Goal: Task Accomplishment & Management: Use online tool/utility

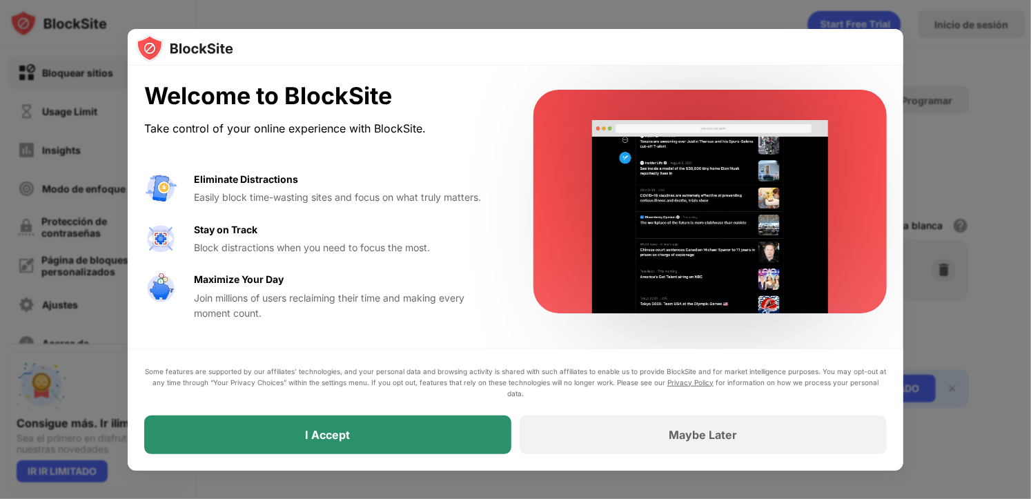
click at [458, 426] on div "I Accept" at bounding box center [327, 434] width 367 height 39
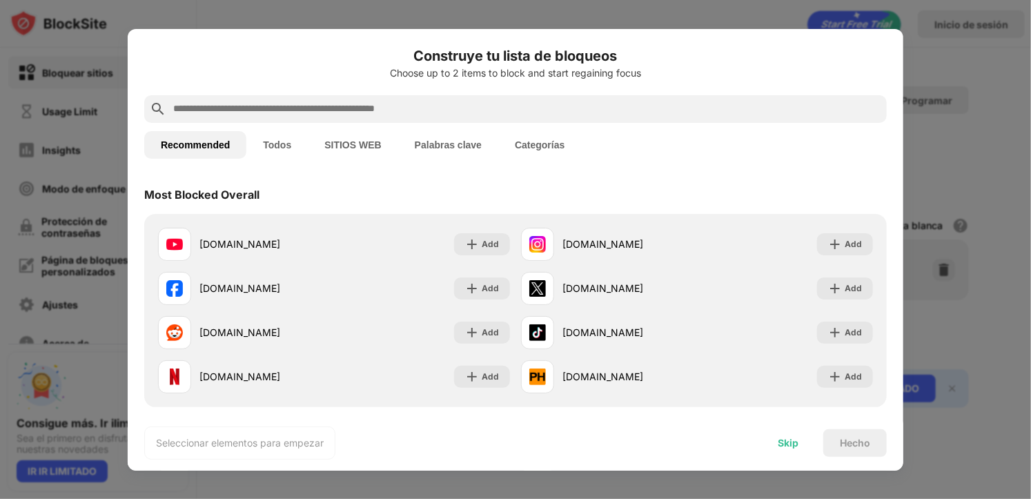
click at [780, 438] on div "Skip" at bounding box center [787, 442] width 21 height 11
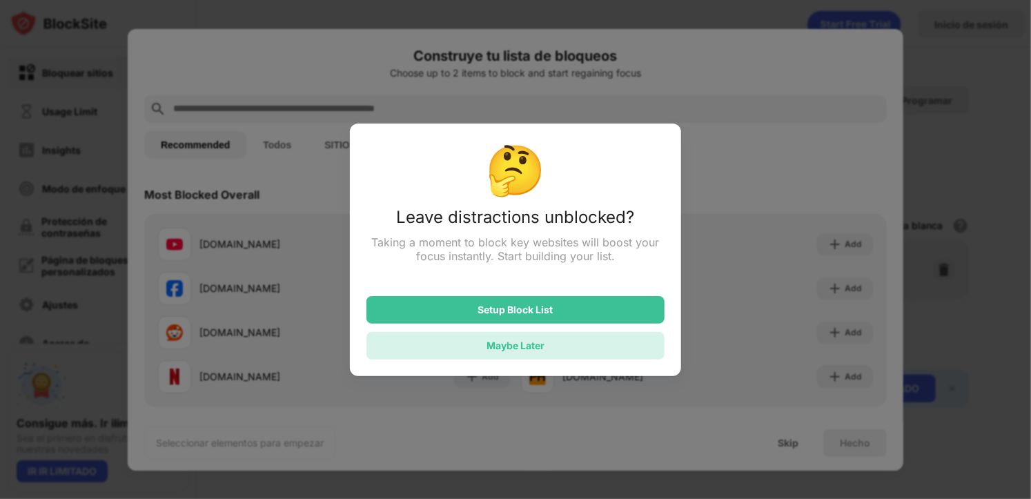
click at [545, 344] on div "Maybe Later" at bounding box center [515, 346] width 298 height 28
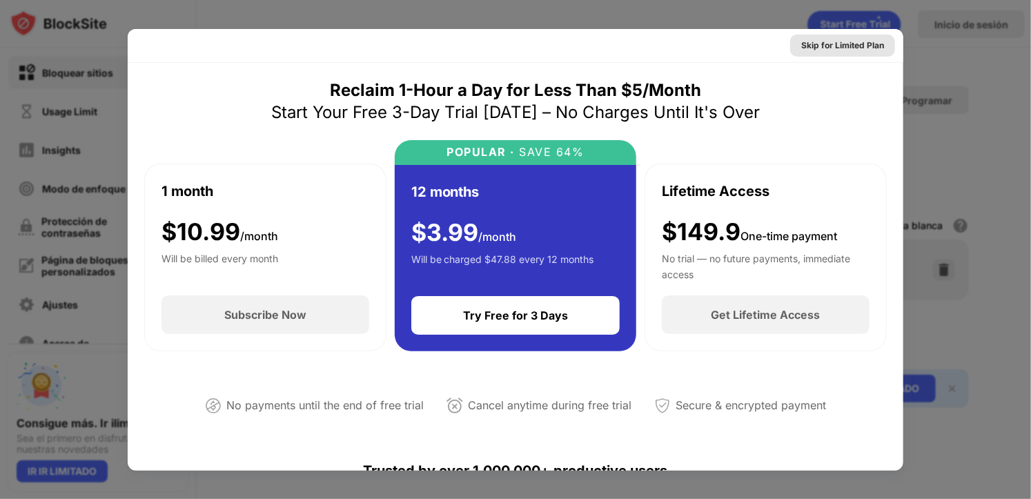
click at [857, 41] on div "Skip for Limited Plan" at bounding box center [842, 46] width 83 height 14
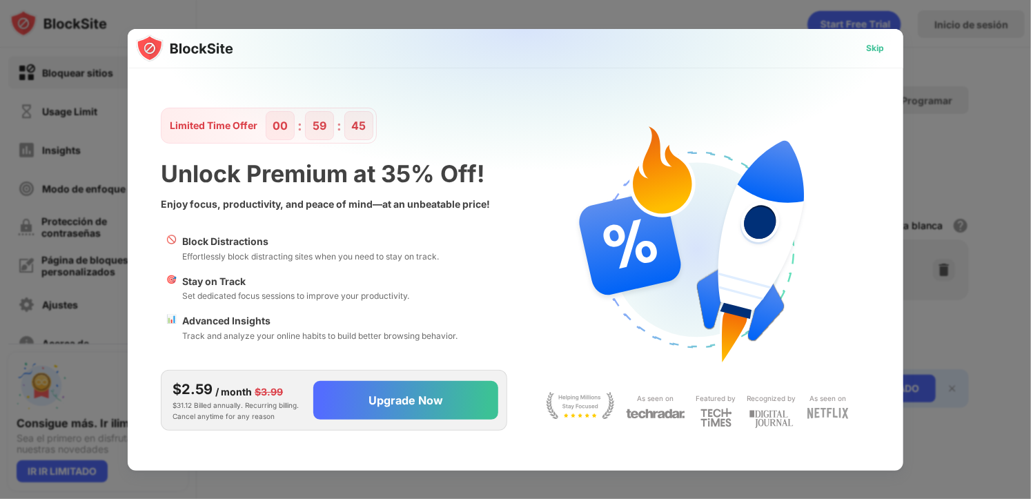
click at [865, 49] on div "Skip" at bounding box center [875, 48] width 40 height 22
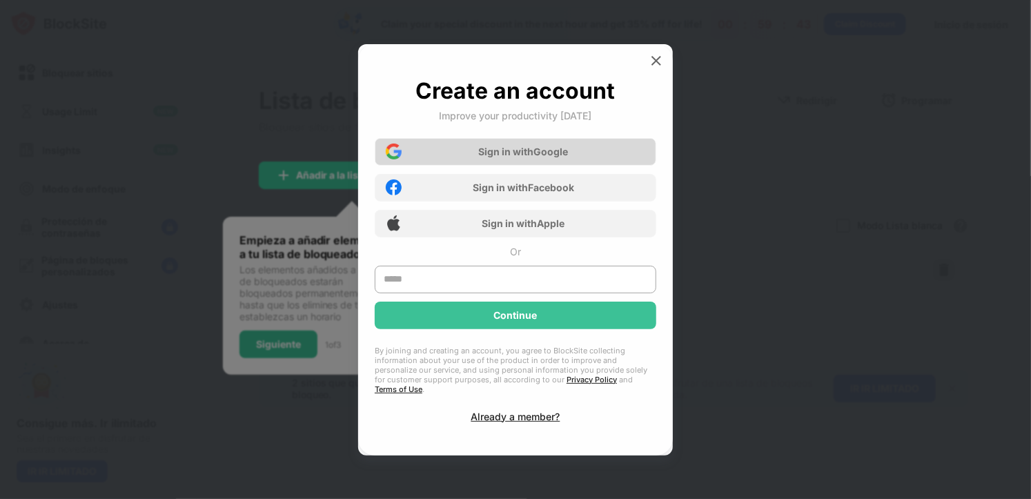
click at [535, 154] on div "Sign in with Google" at bounding box center [524, 152] width 90 height 12
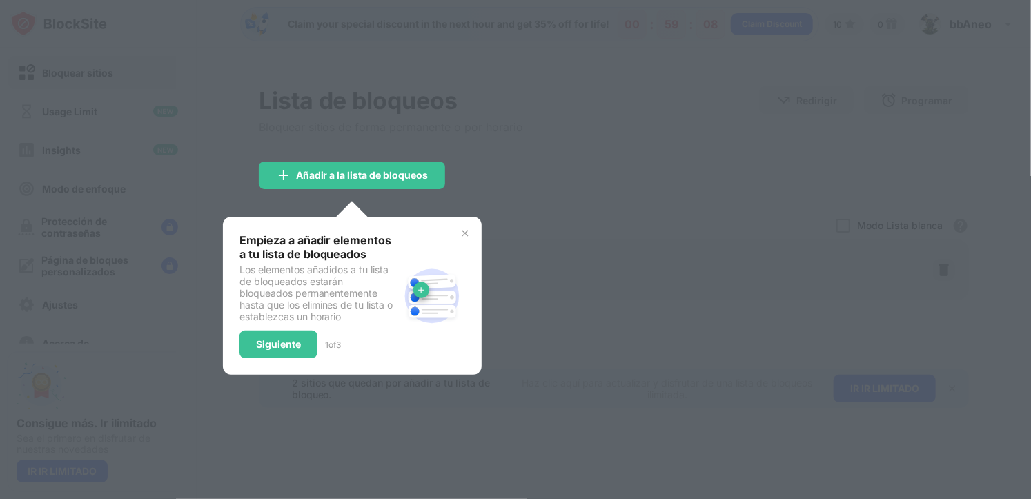
click at [468, 234] on img at bounding box center [464, 233] width 11 height 11
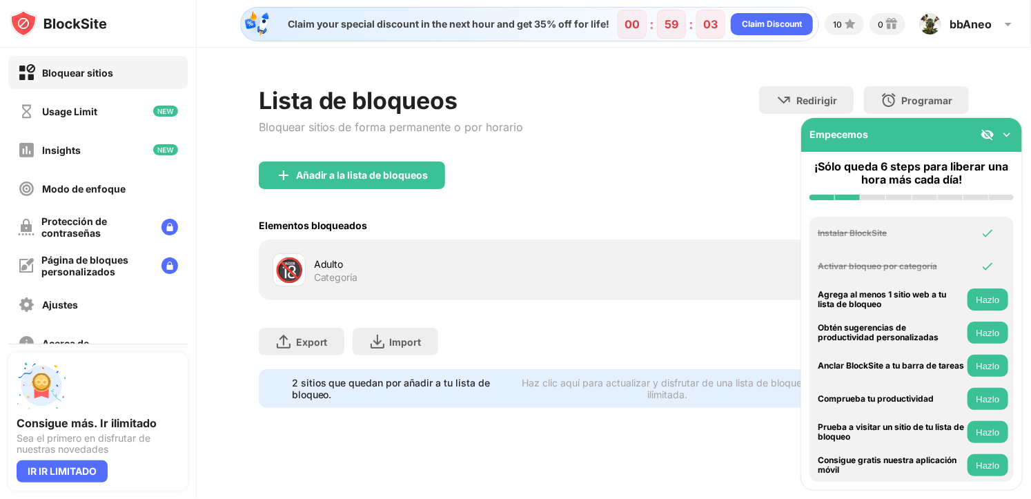
click at [1006, 133] on img at bounding box center [1007, 135] width 14 height 14
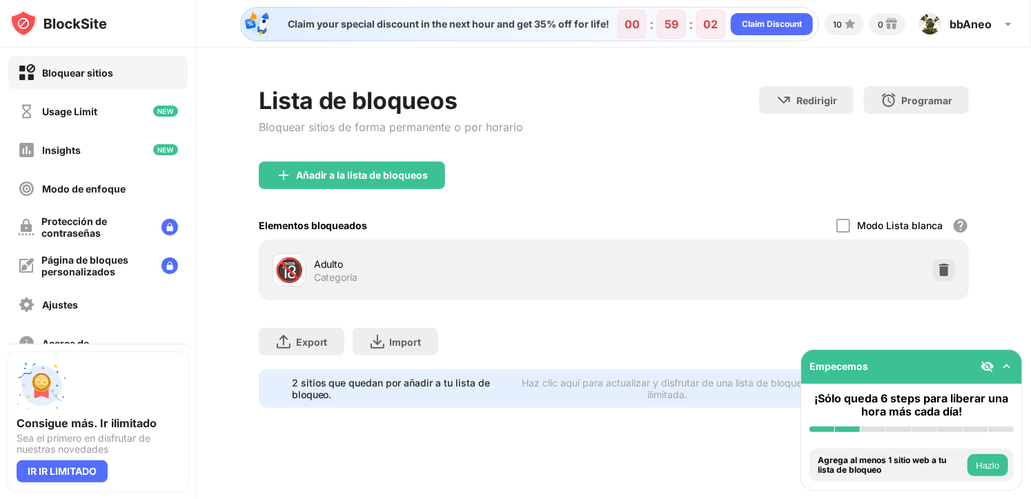
drag, startPoint x: 548, startPoint y: 295, endPoint x: 448, endPoint y: 272, distance: 101.9
click at [544, 295] on div "🔞 Adulto Categoría" at bounding box center [614, 269] width 711 height 61
click at [947, 30] on div "bbAneo bbAneo View Account Insights Premium Rewards Settings Support Log Out" at bounding box center [968, 24] width 114 height 33
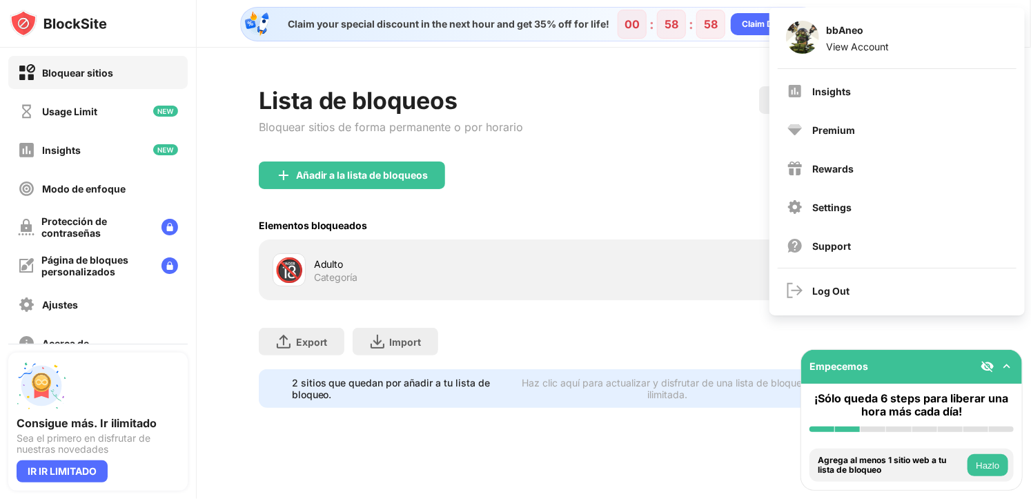
click at [685, 90] on div "Lista de bloqueos Bloquear sitios de forma permanente o por horario Redirigir H…" at bounding box center [614, 123] width 711 height 75
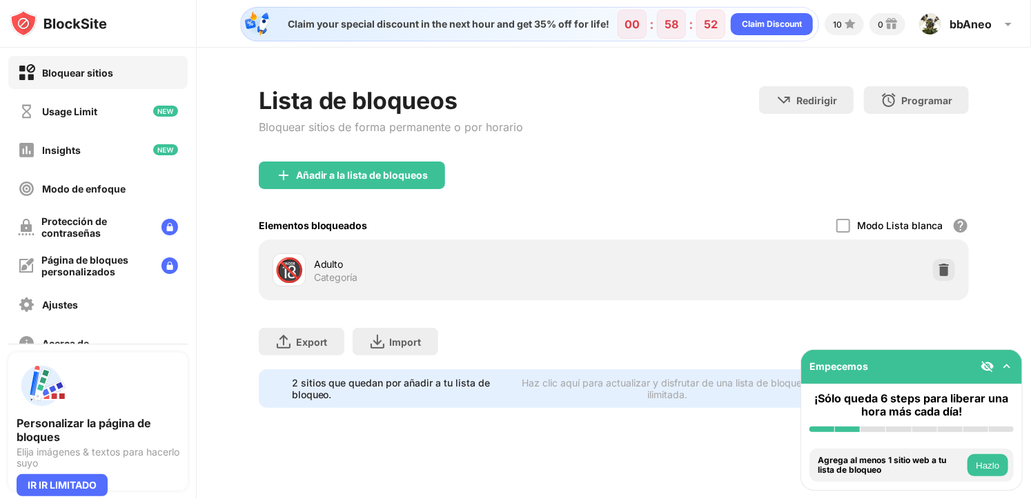
click at [335, 269] on div "Adulto" at bounding box center [464, 264] width 300 height 14
click at [287, 269] on div "🔞" at bounding box center [289, 270] width 29 height 28
drag, startPoint x: 854, startPoint y: 225, endPoint x: 847, endPoint y: 224, distance: 6.9
click at [852, 226] on div "Modo Lista blanca Bloquea todos los sitios web excepto los de tu lista blanca. …" at bounding box center [902, 225] width 132 height 28
click at [847, 224] on div at bounding box center [843, 226] width 14 height 14
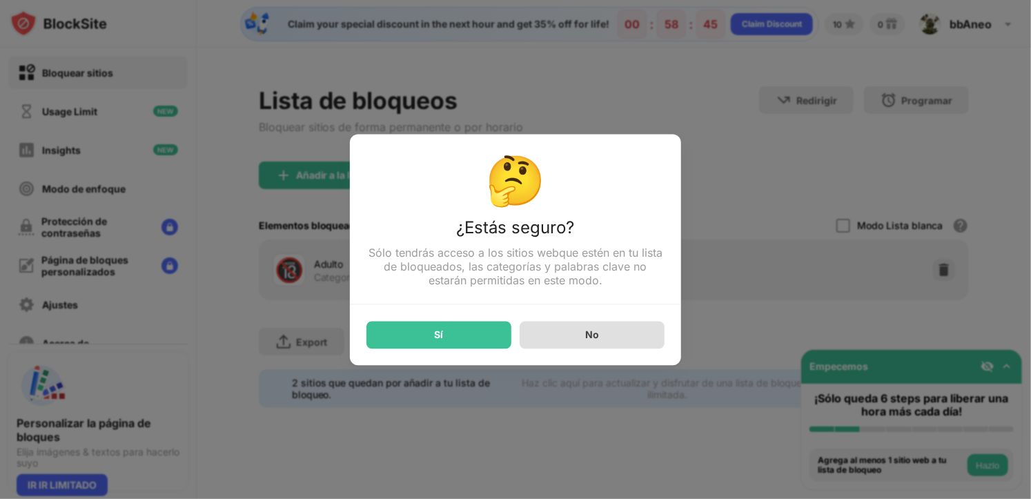
click at [557, 338] on div "No" at bounding box center [591, 335] width 145 height 28
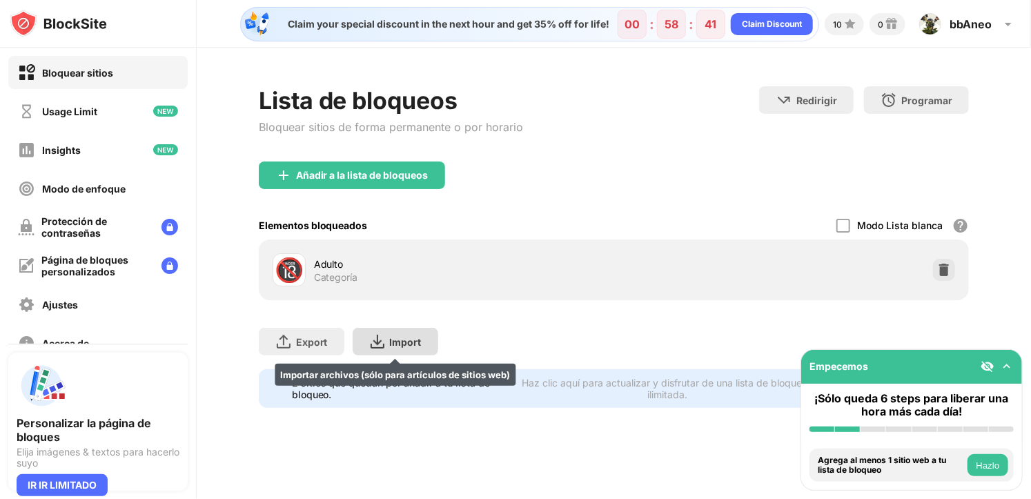
click at [361, 333] on div "Import Importar archivos (sólo para artículos de sitios web)" at bounding box center [395, 342] width 86 height 28
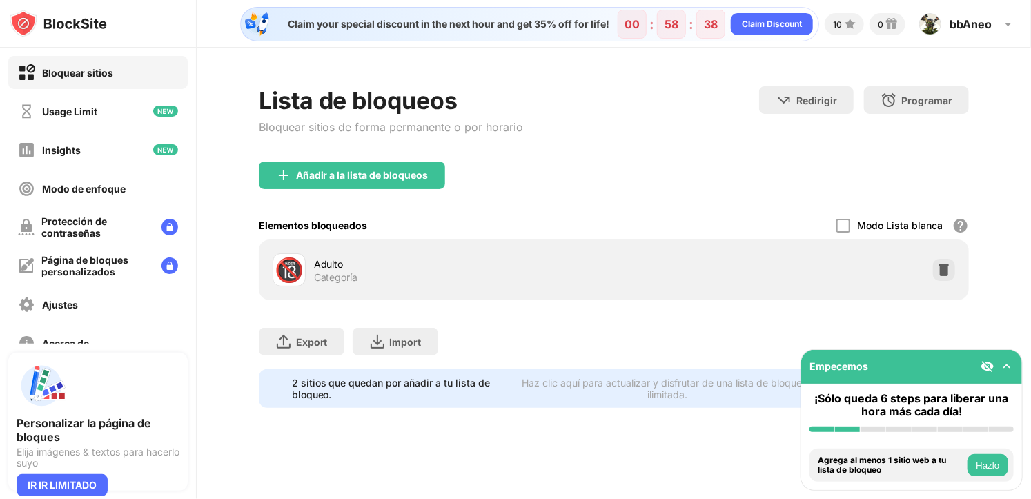
click at [316, 386] on div "2 sitios que quedan por añadir a tu lista de bloqueo." at bounding box center [400, 388] width 217 height 23
click at [435, 389] on div "2 sitios que quedan por añadir a tu lista de bloqueo." at bounding box center [400, 388] width 217 height 23
drag, startPoint x: 387, startPoint y: 384, endPoint x: 416, endPoint y: 386, distance: 29.0
click at [399, 384] on div "2 sitios que quedan por añadir a tu lista de bloqueo." at bounding box center [400, 388] width 217 height 23
drag, startPoint x: 416, startPoint y: 386, endPoint x: 513, endPoint y: 391, distance: 96.7
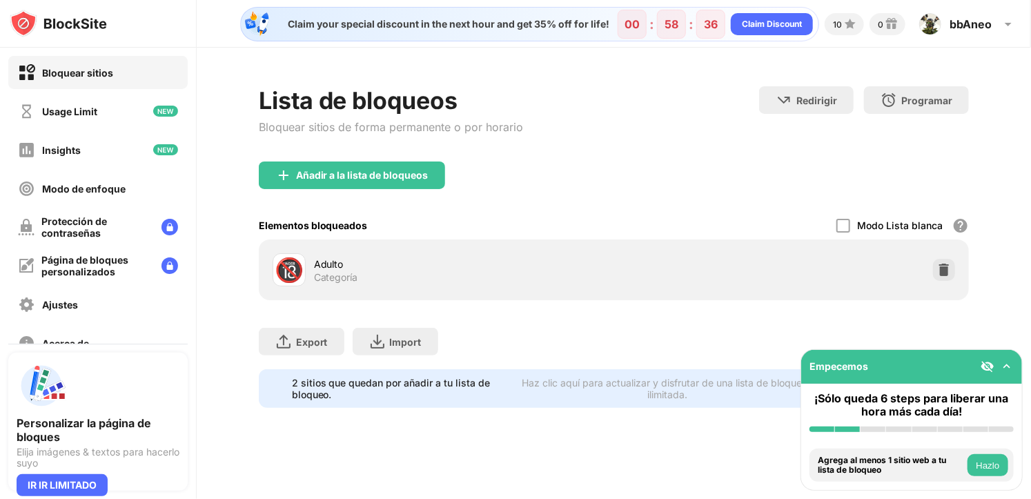
click at [478, 391] on div "2 sitios que quedan por añadir a tu lista de bloqueo." at bounding box center [400, 388] width 217 height 23
drag, startPoint x: 873, startPoint y: 372, endPoint x: 832, endPoint y: 387, distance: 43.4
click at [832, 387] on div "Empecemos ¡Sólo queda 6 steps para liberar una hora más cada día! Instalar Bloc…" at bounding box center [911, 419] width 222 height 141
drag, startPoint x: 902, startPoint y: 457, endPoint x: 922, endPoint y: 459, distance: 19.4
click at [909, 457] on div "Agrega al menos 1 sitio web a tu lista de bloqueo" at bounding box center [890, 465] width 146 height 20
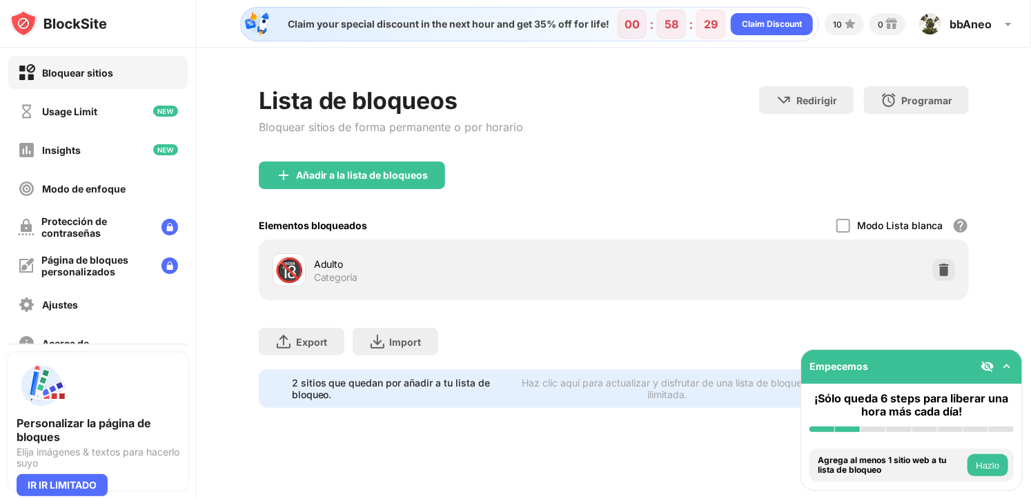
click at [973, 461] on button "Hazlo" at bounding box center [987, 465] width 41 height 22
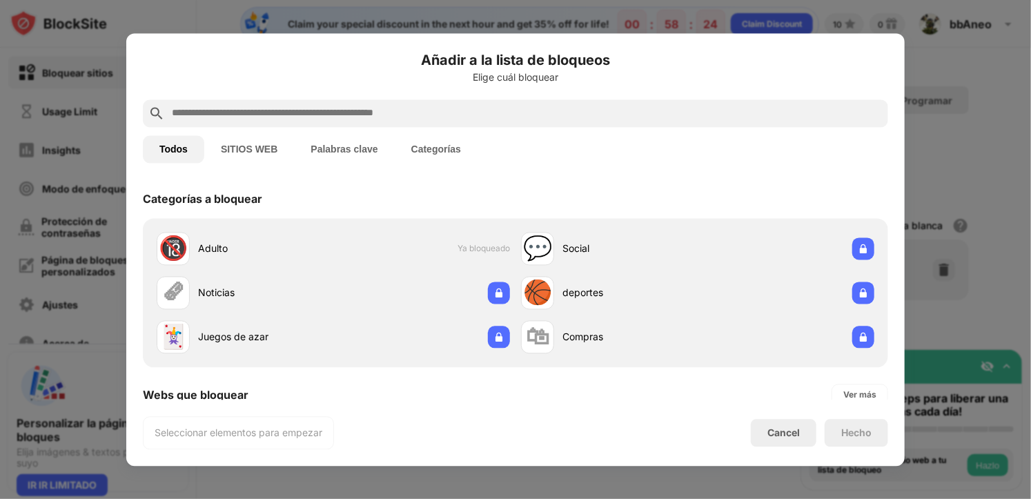
click at [258, 105] on input "text" at bounding box center [526, 113] width 712 height 17
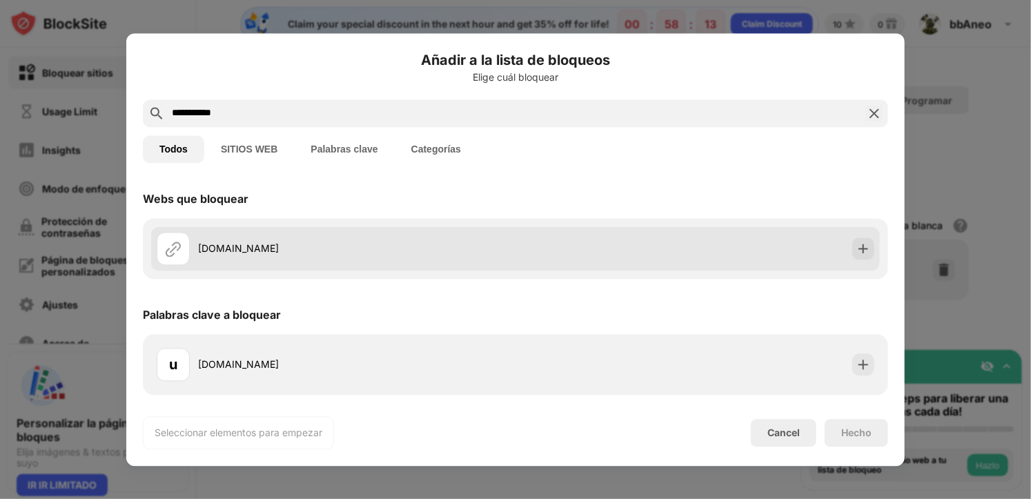
type input "**********"
click at [321, 251] on div "uhmegle.com" at bounding box center [356, 248] width 317 height 14
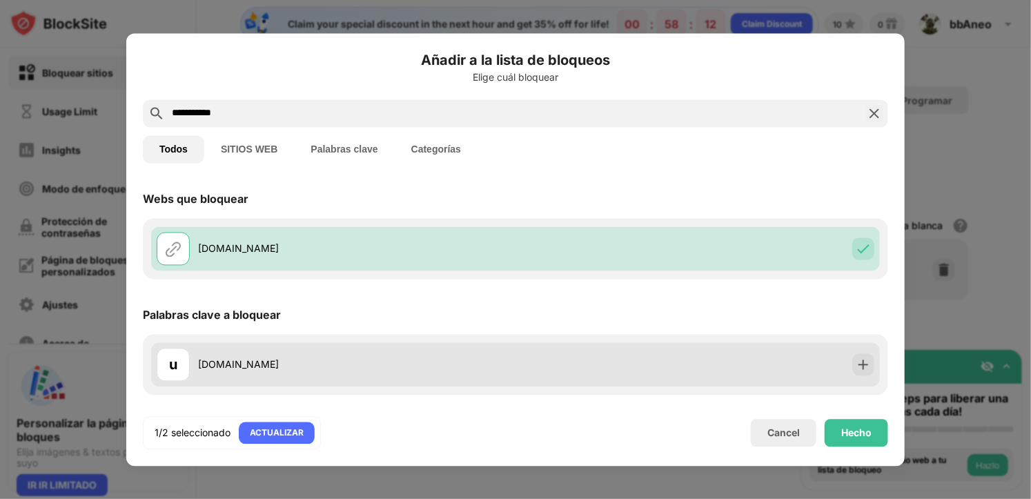
click at [364, 366] on div "uhmegle.com" at bounding box center [356, 364] width 317 height 14
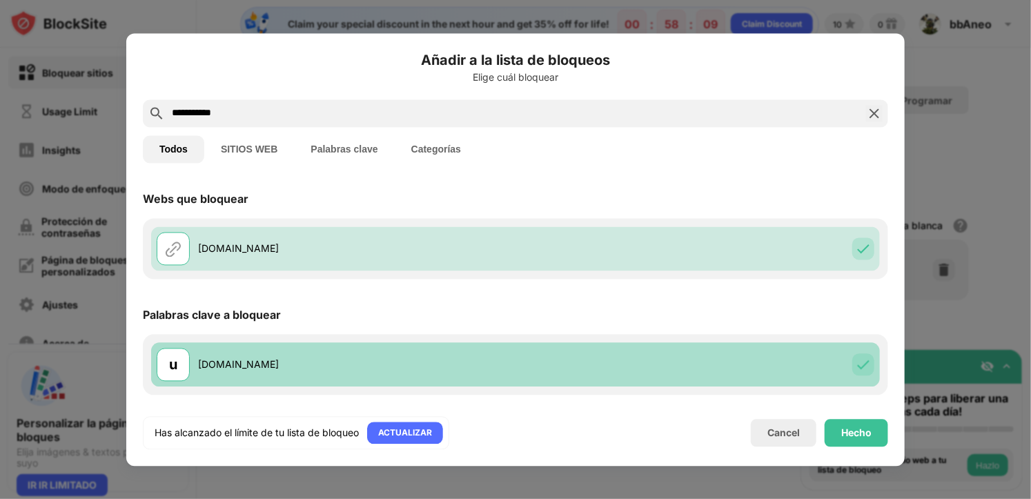
click at [424, 377] on div "u uhmegle.com" at bounding box center [336, 364] width 359 height 33
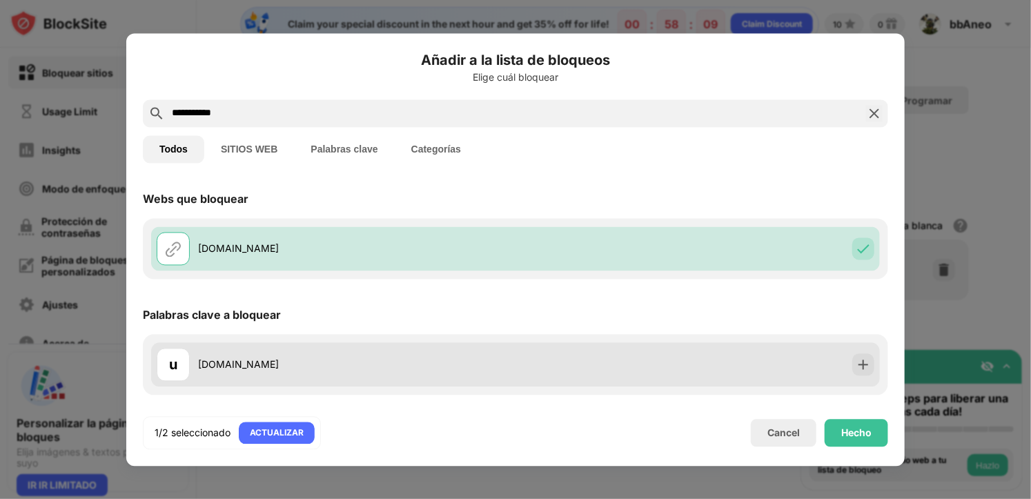
click at [415, 372] on div "u uhmegle.com" at bounding box center [336, 364] width 359 height 33
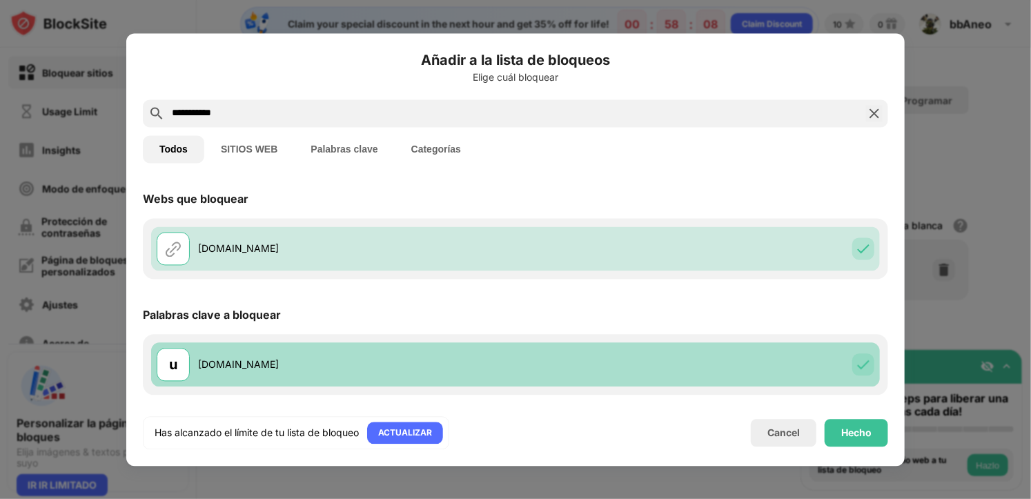
click at [416, 366] on div "uhmegle.com" at bounding box center [356, 364] width 317 height 14
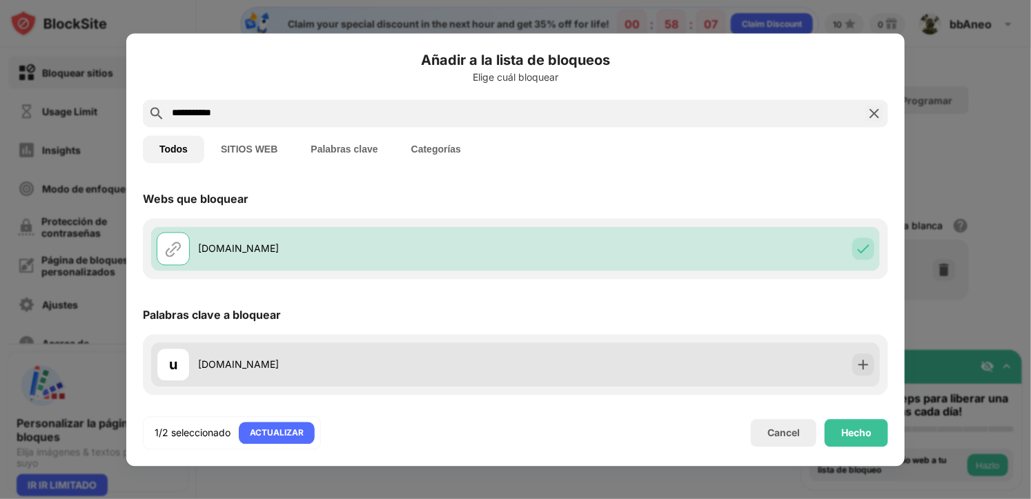
click at [416, 366] on div "uhmegle.com" at bounding box center [356, 364] width 317 height 14
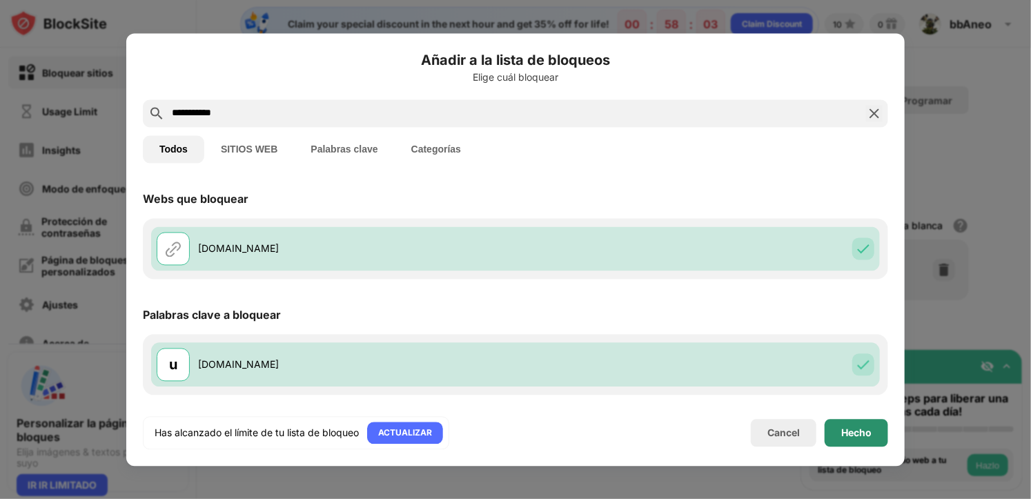
click at [844, 432] on div "Hecho" at bounding box center [856, 432] width 30 height 11
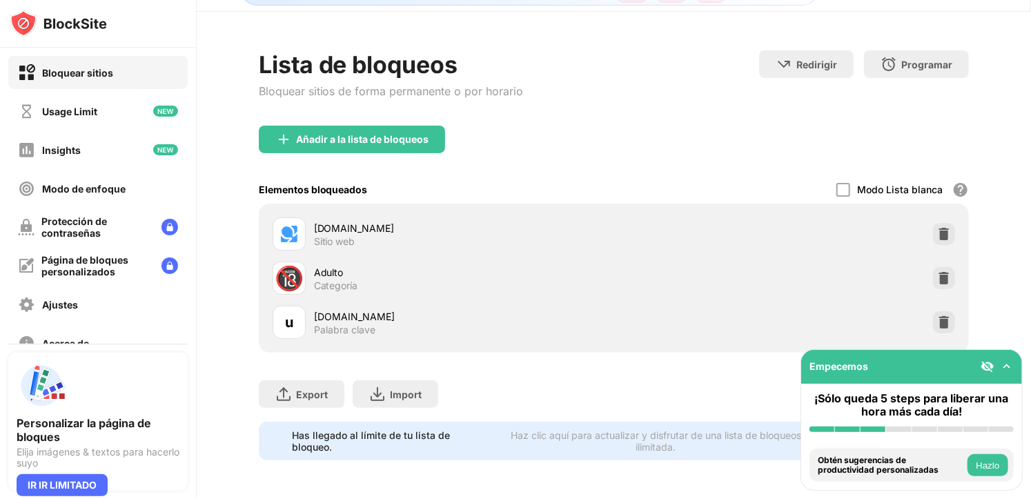
scroll to position [44, 0]
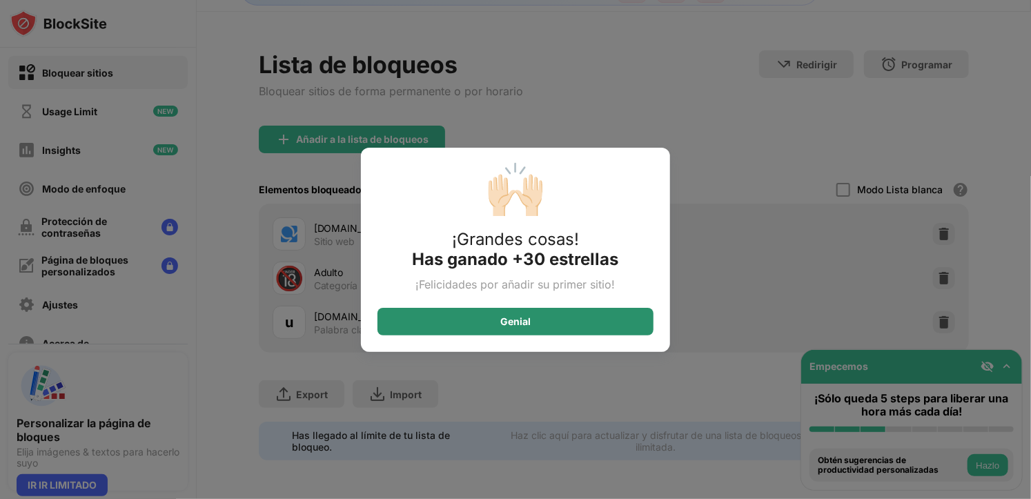
click at [496, 328] on div "Genial" at bounding box center [515, 322] width 276 height 28
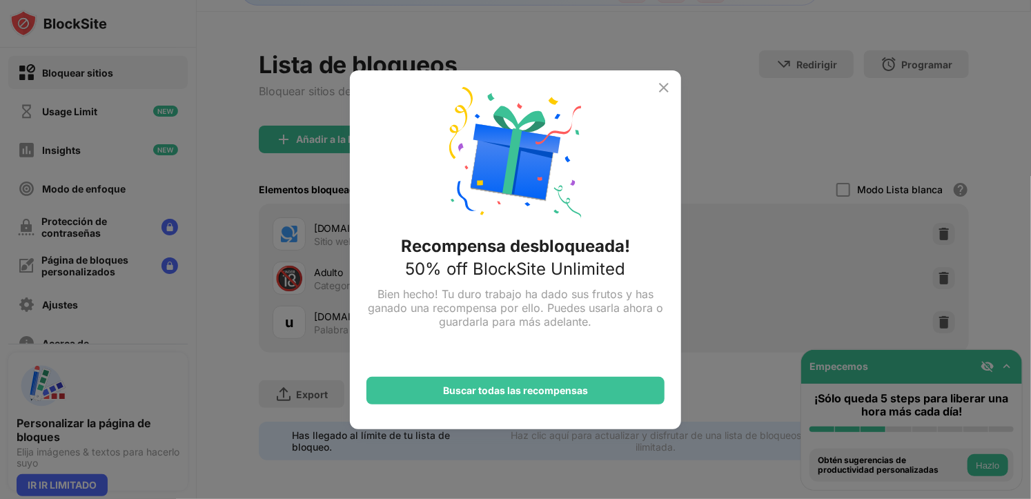
click at [664, 86] on img at bounding box center [663, 87] width 17 height 17
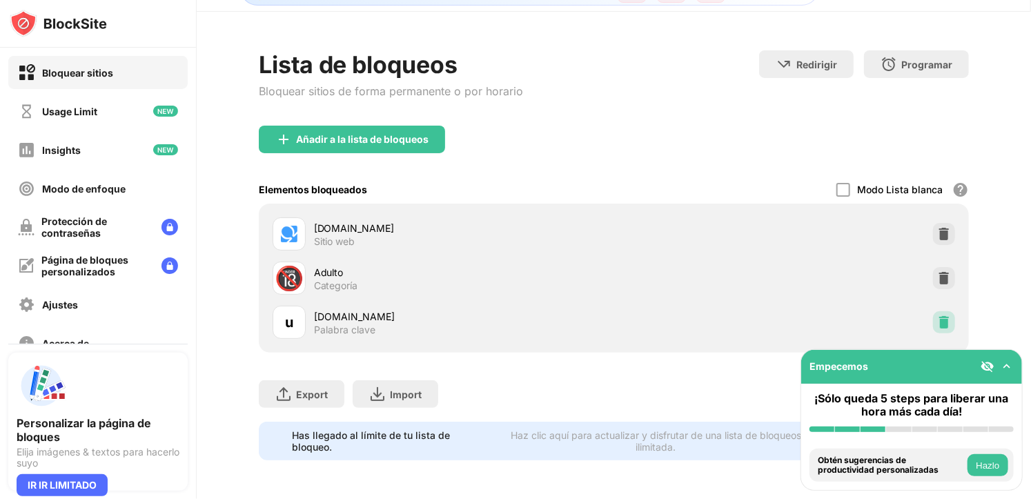
click at [937, 315] on img at bounding box center [944, 322] width 14 height 14
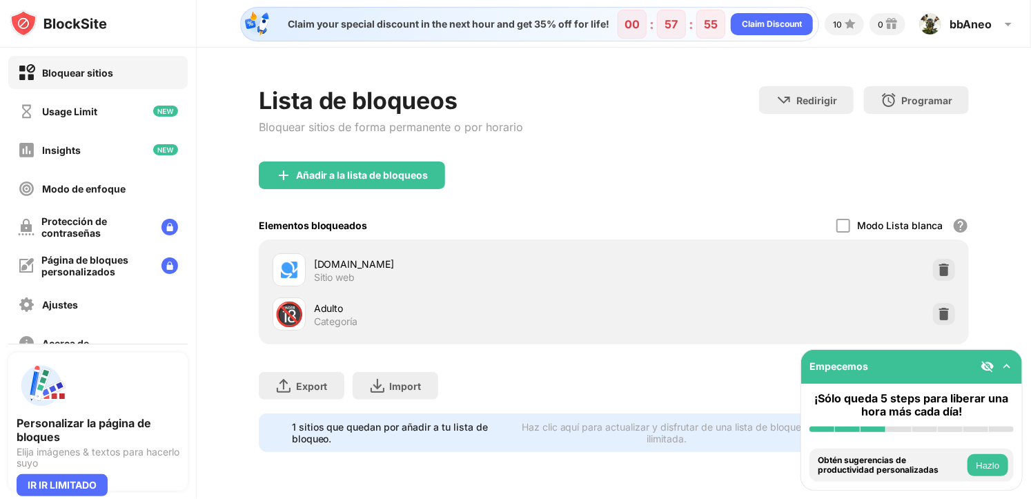
click at [1006, 366] on img at bounding box center [1007, 366] width 14 height 14
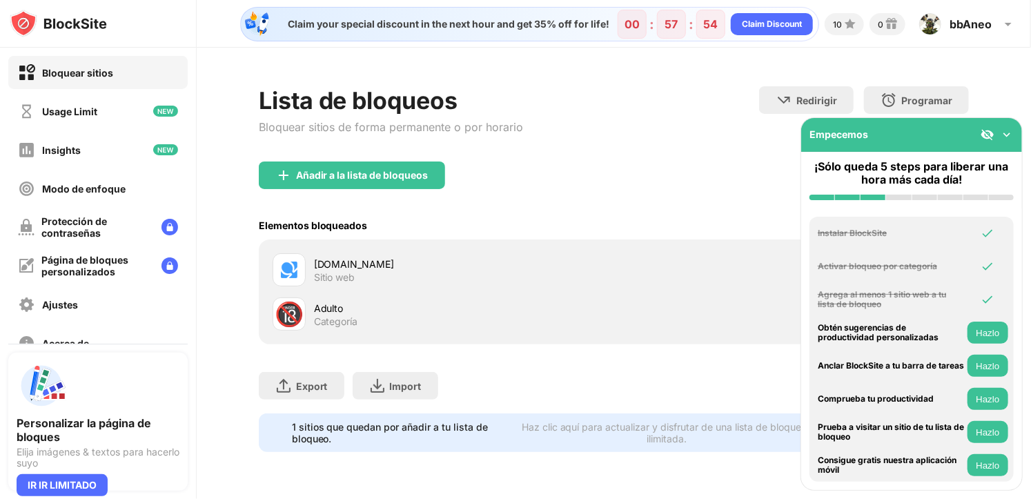
click at [987, 138] on img at bounding box center [987, 135] width 14 height 14
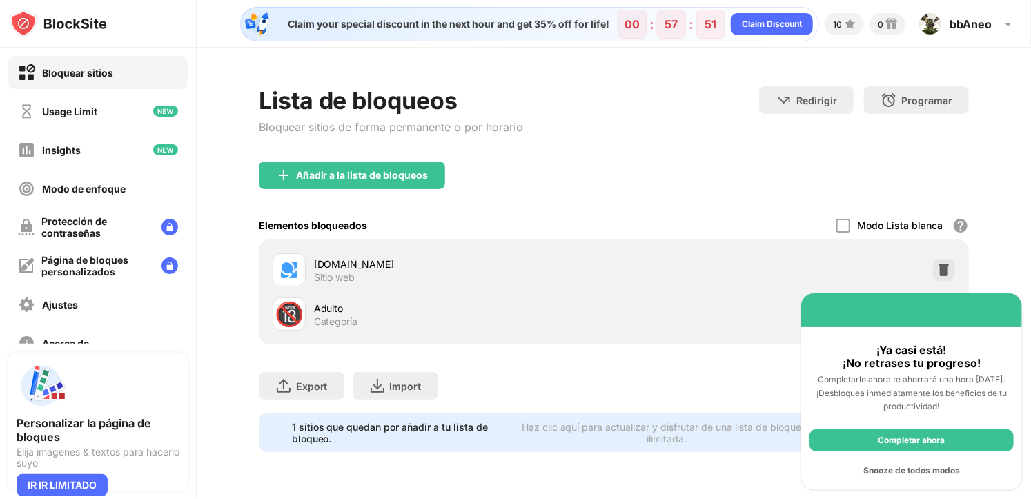
click at [924, 435] on div "Completar ahora" at bounding box center [911, 440] width 204 height 22
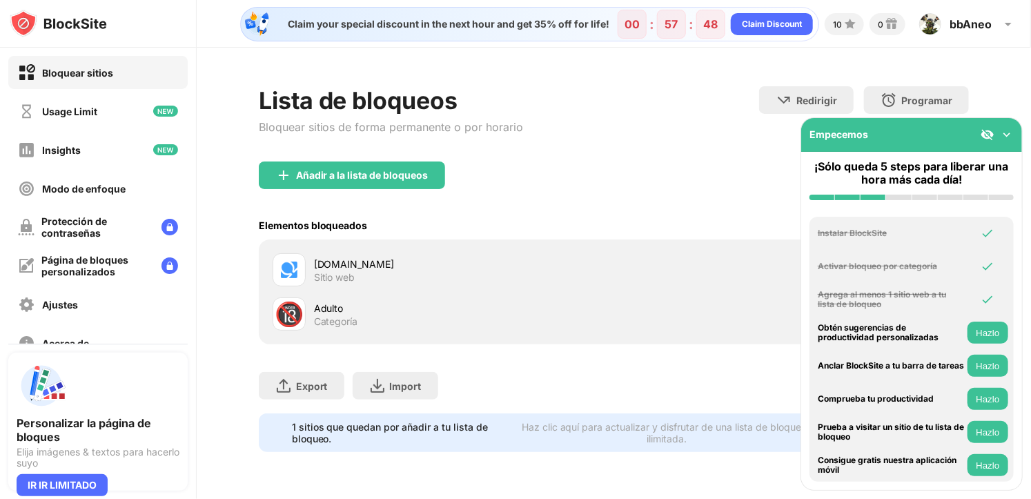
click at [1006, 135] on img at bounding box center [1007, 135] width 14 height 14
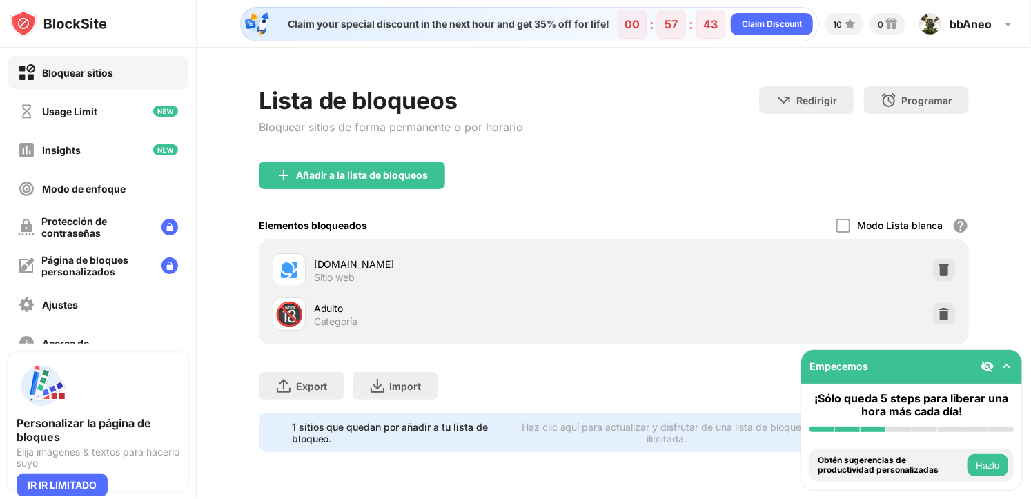
click at [106, 77] on div "Bloquear sitios" at bounding box center [77, 73] width 71 height 12
